Goal: Information Seeking & Learning: Learn about a topic

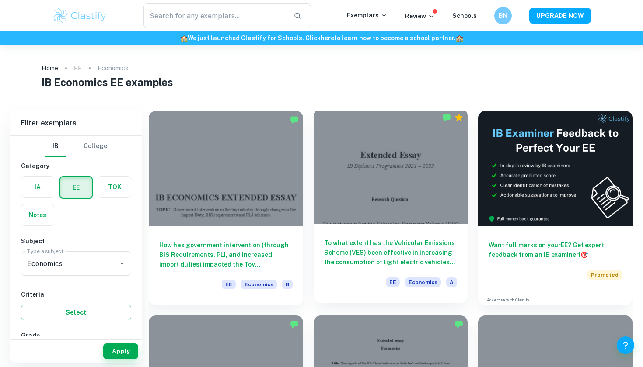
click at [362, 226] on div "To what extent has the Vehicular Emissions Scheme (VES) been effective in incre…" at bounding box center [391, 263] width 154 height 79
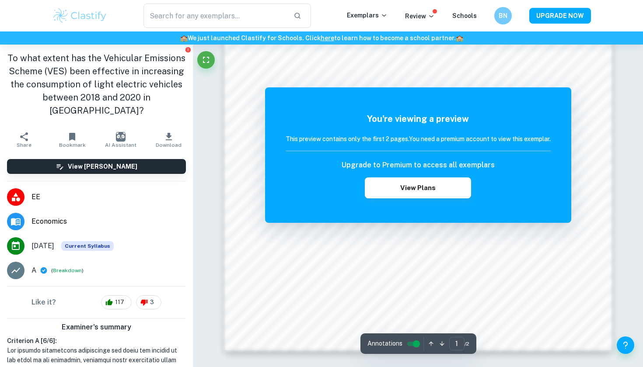
scroll to position [806, 0]
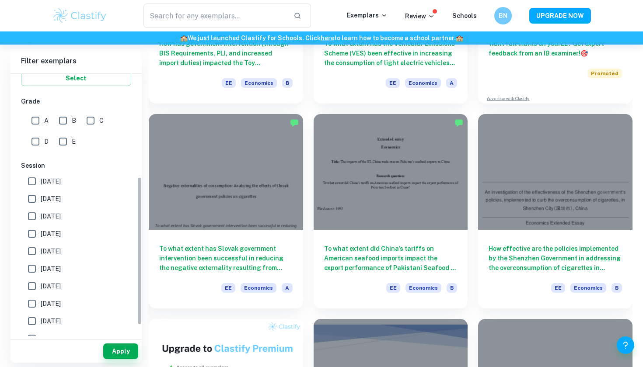
scroll to position [183, 0]
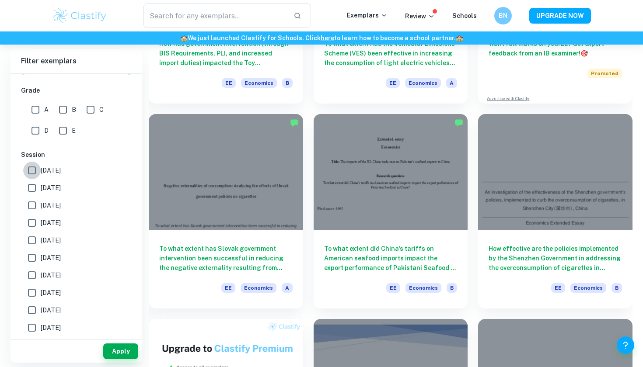
click at [36, 170] on input "[DATE]" at bounding box center [31, 170] width 17 height 17
checkbox input "true"
click at [34, 188] on input "[DATE]" at bounding box center [31, 187] width 17 height 17
checkbox input "true"
click at [32, 172] on input "[DATE]" at bounding box center [31, 170] width 17 height 17
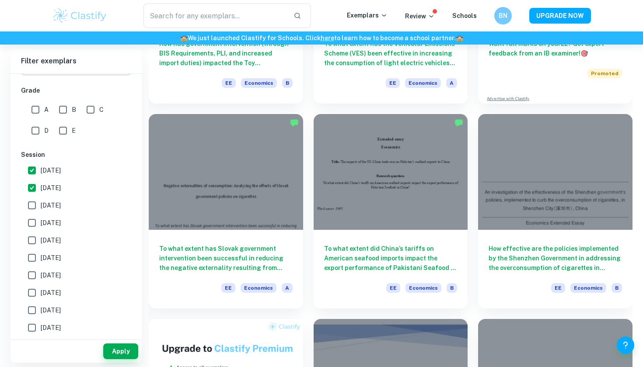
checkbox input "false"
click at [117, 350] on button "Apply" at bounding box center [120, 352] width 35 height 16
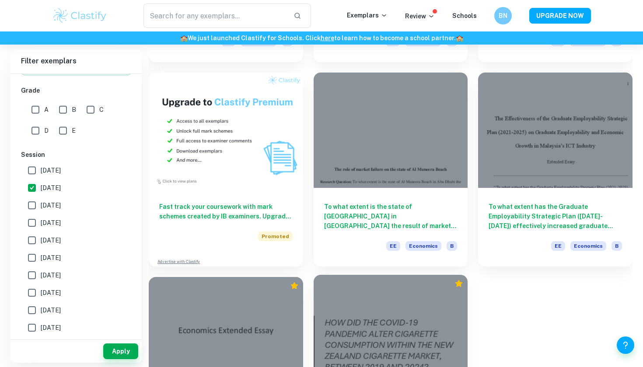
scroll to position [244, 0]
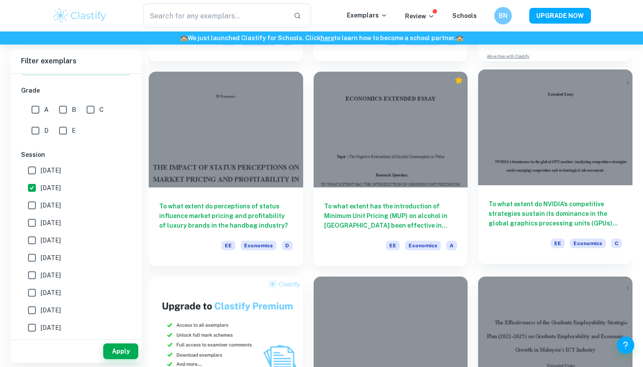
click at [523, 226] on h6 "To what extent do NVIDIA’s competitive strategies sustain its dominance in the …" at bounding box center [554, 213] width 133 height 29
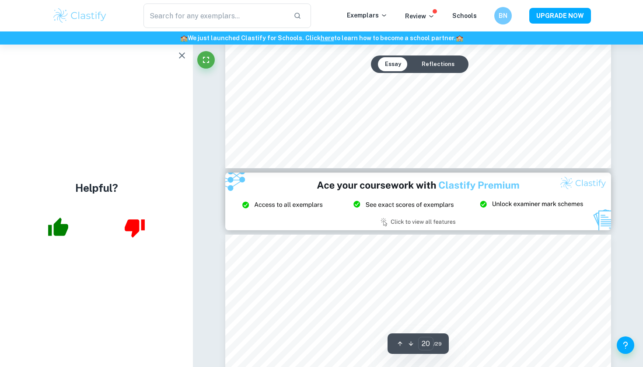
scroll to position [10180, 0]
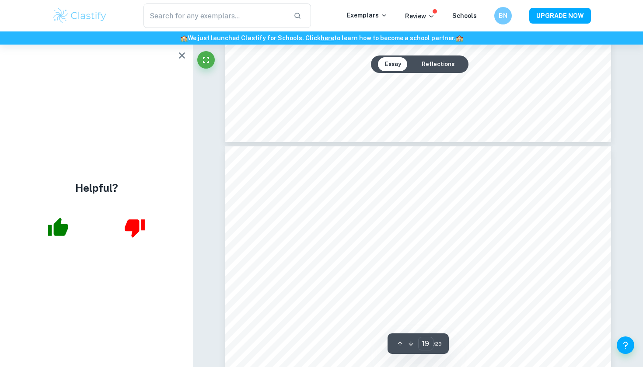
type input "18"
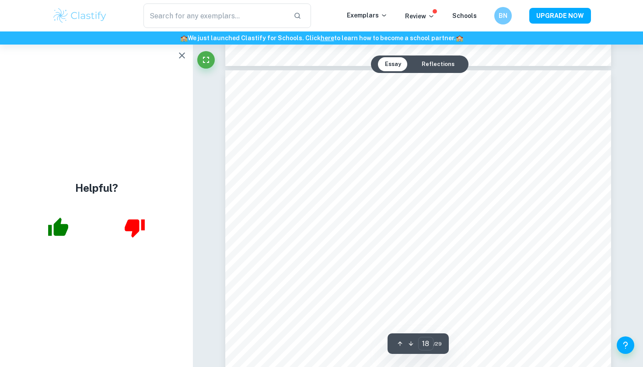
scroll to position [8789, 0]
